Goal: Information Seeking & Learning: Find specific fact

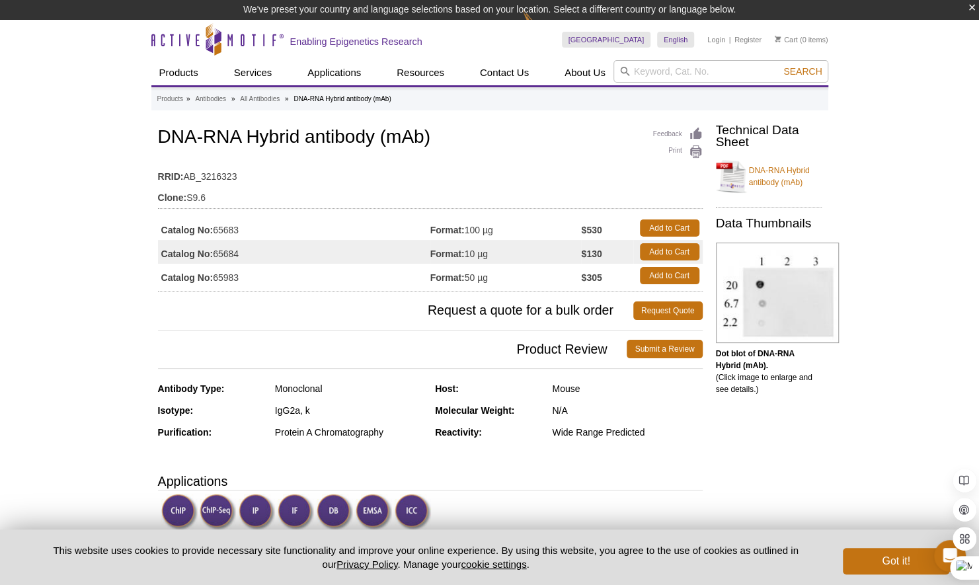
click at [221, 274] on td "Catalog No: 65983" at bounding box center [294, 276] width 272 height 24
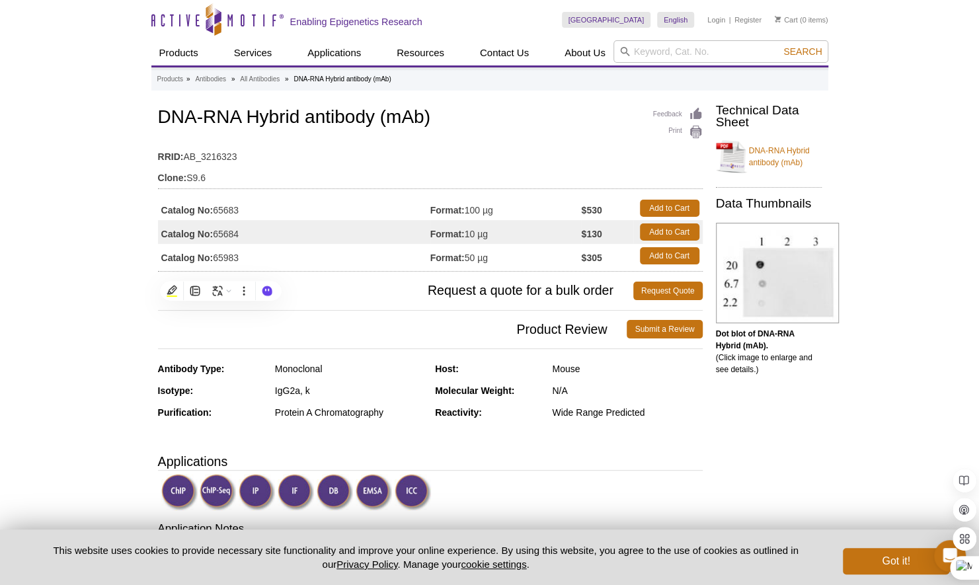
copy td "65983"
click at [587, 257] on strong "$305" at bounding box center [591, 258] width 20 height 12
copy strong "305"
click at [595, 207] on strong "$530" at bounding box center [591, 210] width 20 height 12
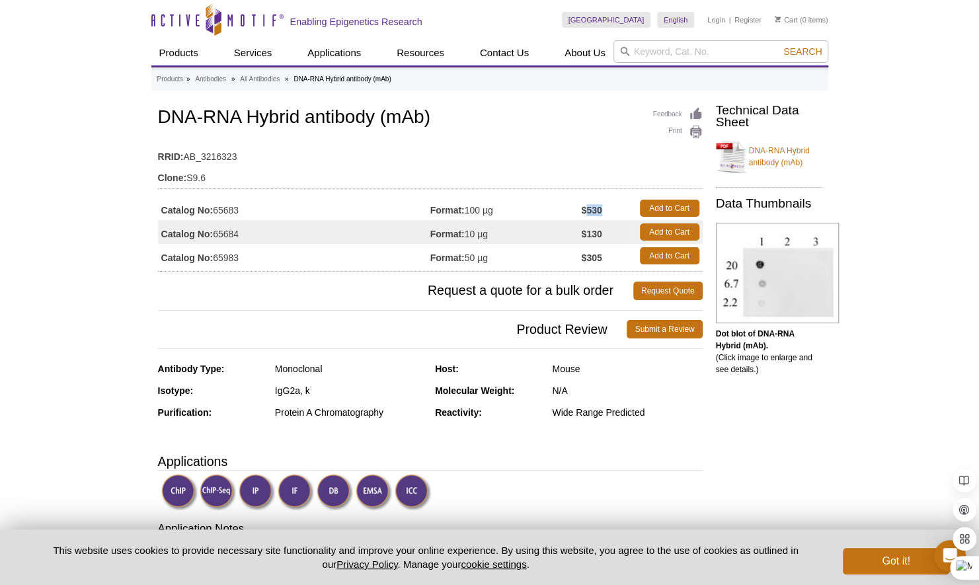
click at [595, 207] on strong "$530" at bounding box center [591, 210] width 20 height 12
copy strong "530"
click at [675, 50] on link "Japanese" at bounding box center [691, 54] width 66 height 17
click at [627, 53] on icon at bounding box center [625, 52] width 10 height 10
click at [645, 50] on input "search" at bounding box center [721, 51] width 215 height 22
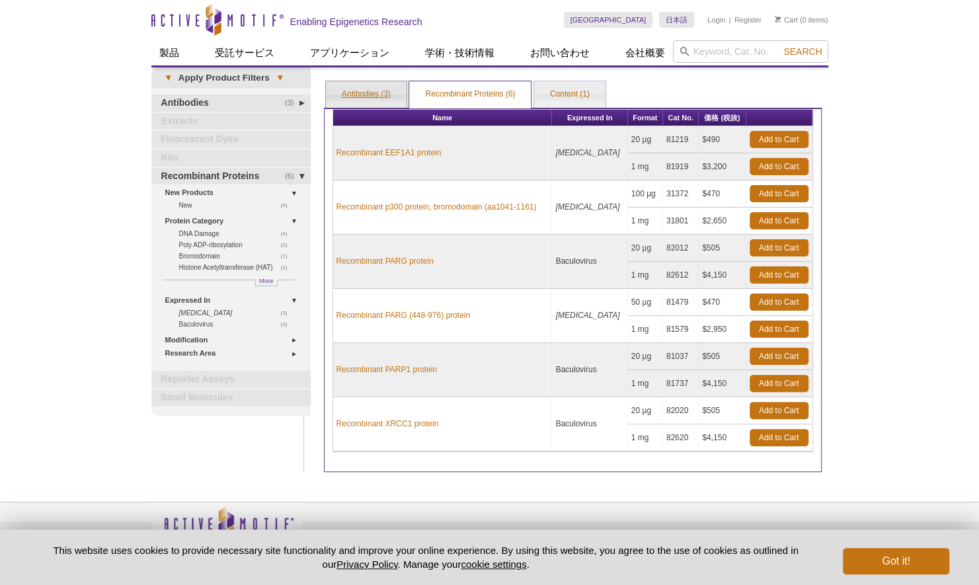
drag, startPoint x: 0, startPoint y: 0, endPoint x: 341, endPoint y: 91, distance: 353.0
click at [341, 91] on link "Antibodies (3)" at bounding box center [366, 94] width 81 height 26
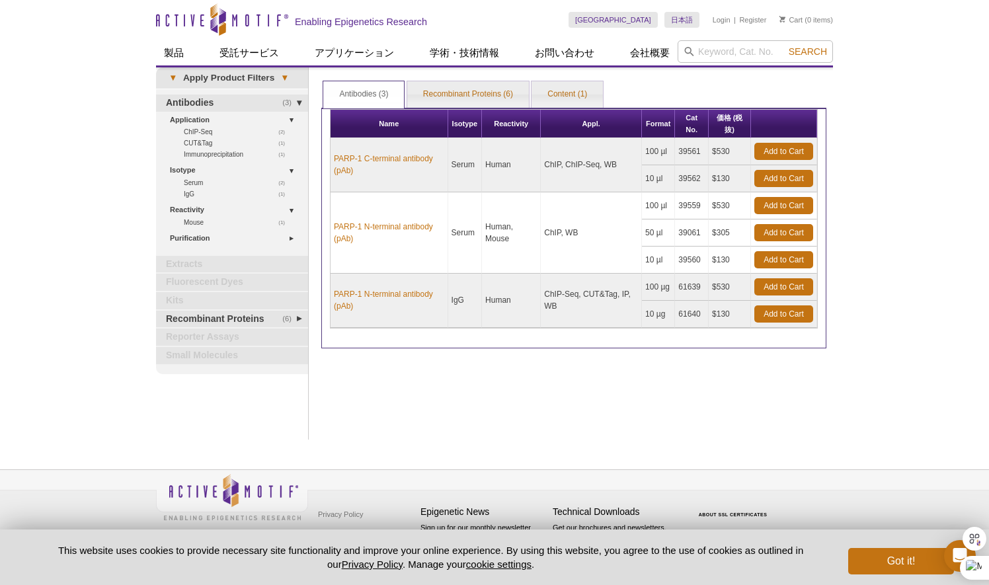
click at [729, 149] on td "$530" at bounding box center [730, 151] width 42 height 27
click at [721, 153] on td "$530" at bounding box center [730, 151] width 42 height 27
copy td "530"
